Goal: Navigation & Orientation: Understand site structure

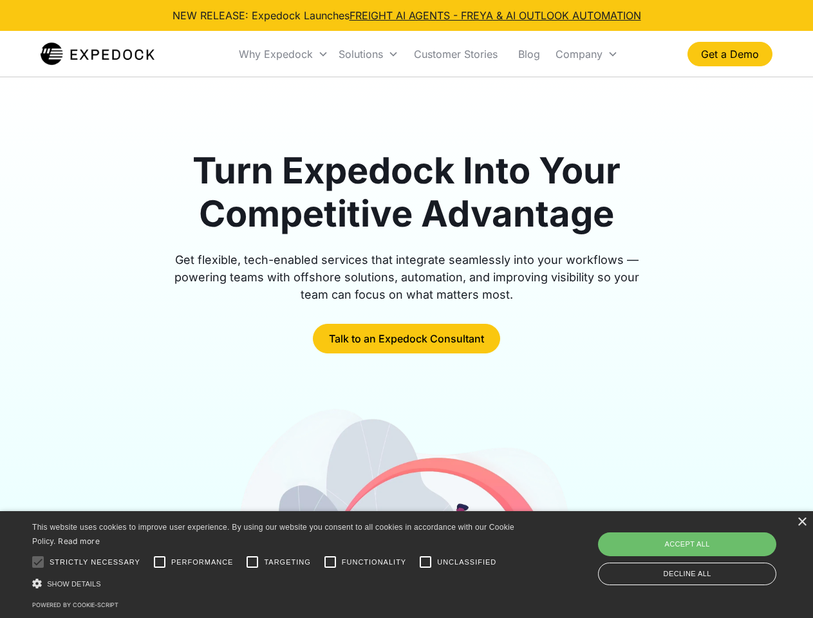
click at [284, 54] on div "Why Expedock" at bounding box center [276, 54] width 74 height 13
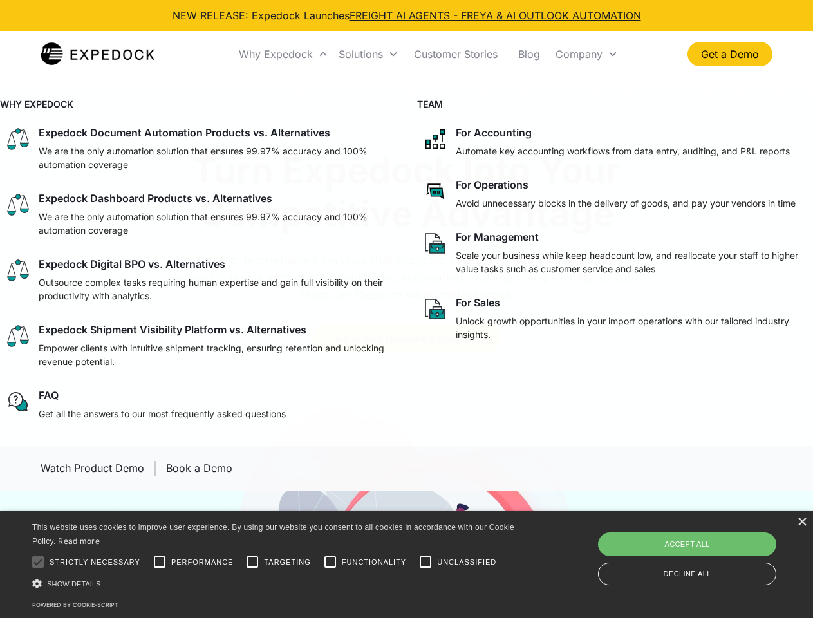
click at [368, 54] on div "Solutions" at bounding box center [360, 54] width 44 height 13
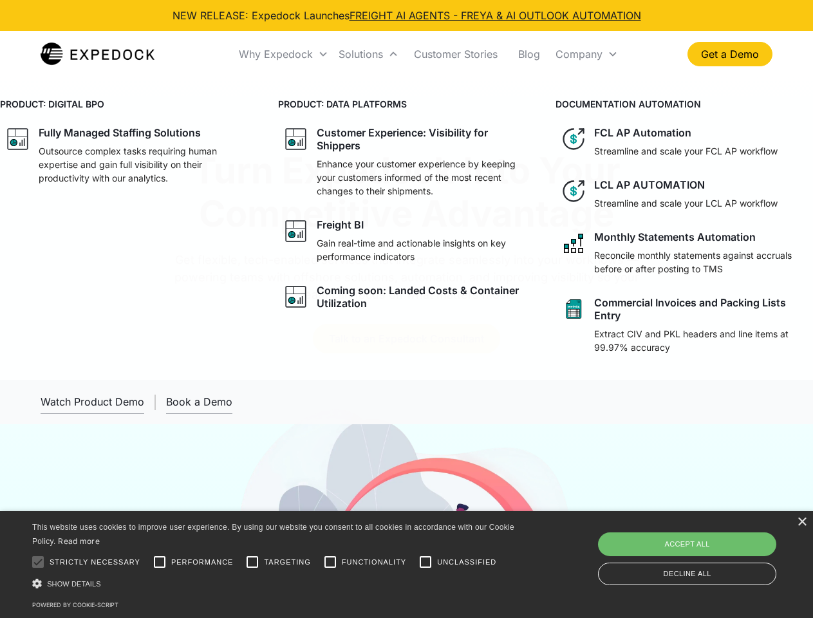
click at [586, 54] on div "Company" at bounding box center [578, 54] width 47 height 13
click at [38, 562] on div at bounding box center [38, 562] width 26 height 26
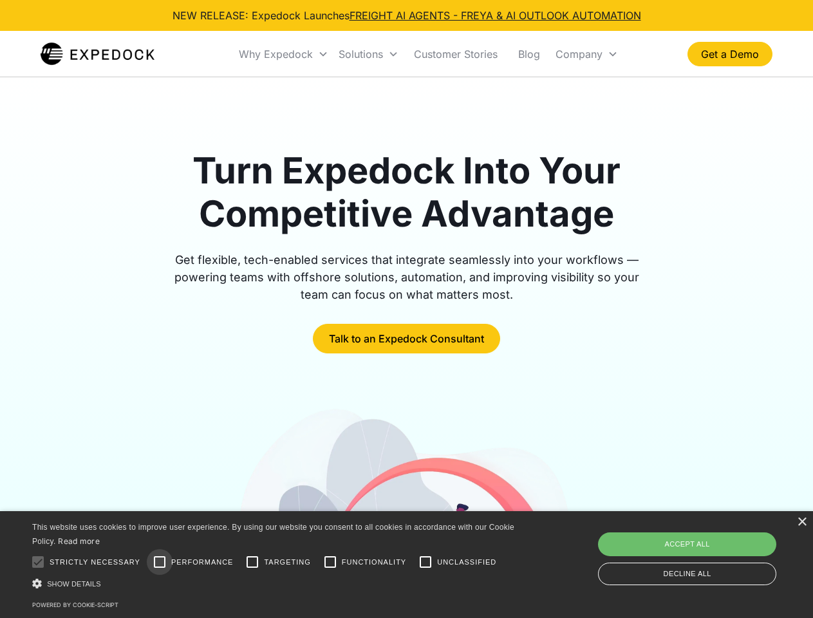
click at [160, 562] on input "Performance" at bounding box center [160, 562] width 26 height 26
checkbox input "true"
click at [252, 562] on input "Targeting" at bounding box center [252, 562] width 26 height 26
checkbox input "true"
click at [330, 562] on input "Functionality" at bounding box center [330, 562] width 26 height 26
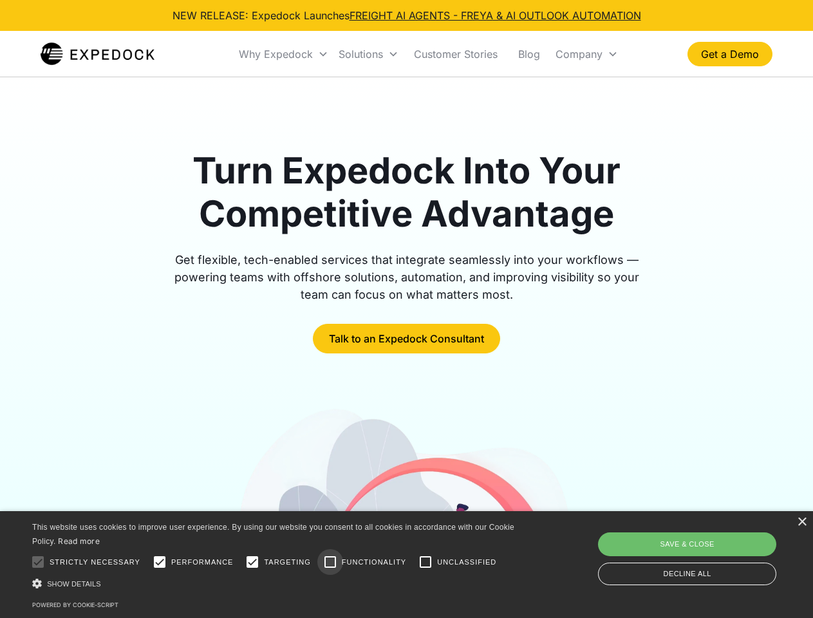
checkbox input "true"
click at [425, 562] on input "Unclassified" at bounding box center [425, 562] width 26 height 26
checkbox input "true"
click at [275, 583] on div "Show details Hide details" at bounding box center [275, 583] width 486 height 14
